Goal: Task Accomplishment & Management: Manage account settings

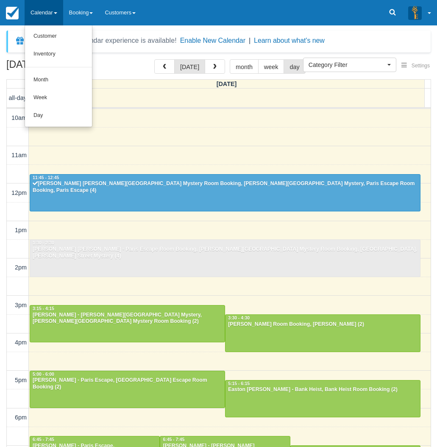
select select
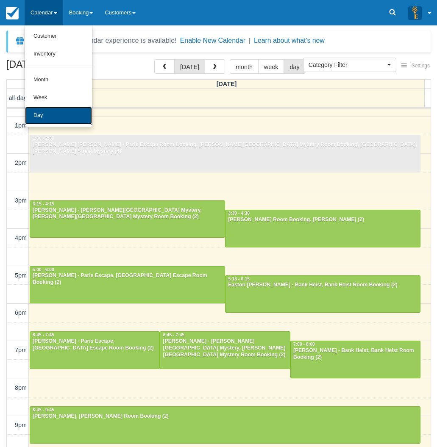
click at [38, 117] on link "Day" at bounding box center [58, 116] width 67 height 18
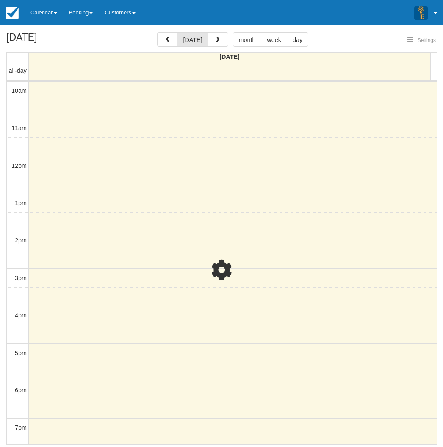
select select
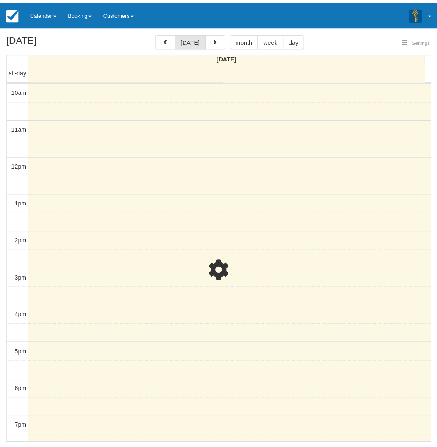
scroll to position [105, 0]
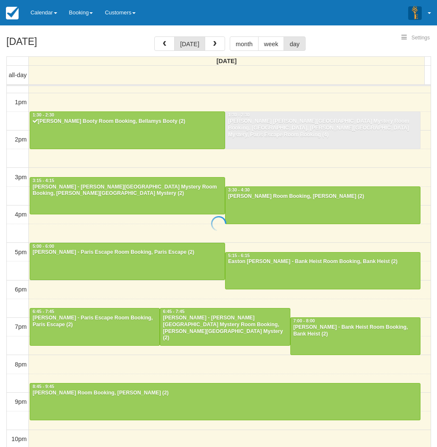
select select
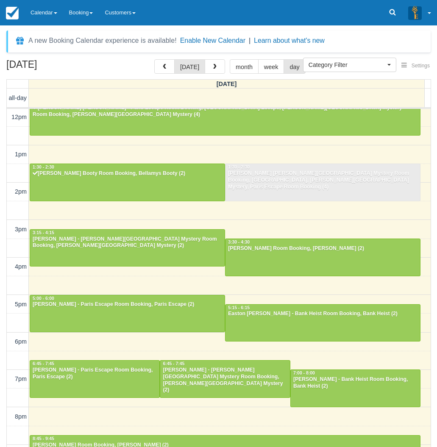
scroll to position [105, 0]
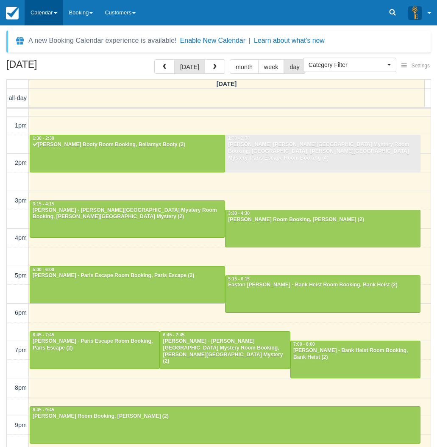
click at [42, 18] on link "Calendar" at bounding box center [44, 12] width 39 height 25
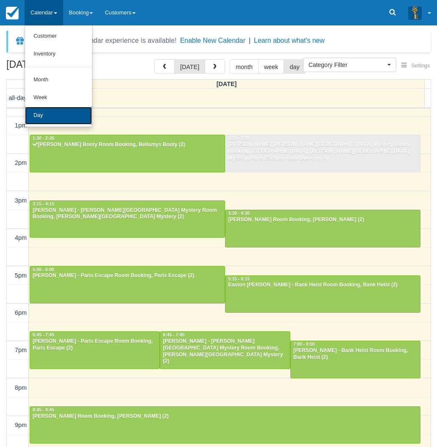
click at [51, 120] on link "Day" at bounding box center [58, 116] width 67 height 18
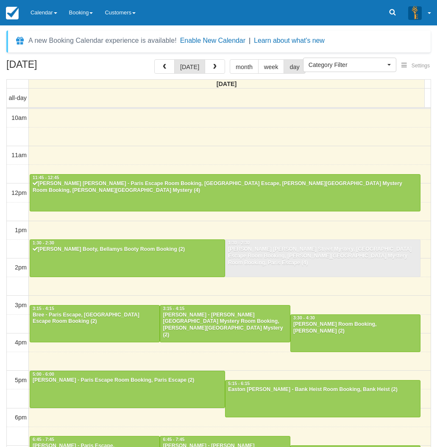
select select
